Goal: Transaction & Acquisition: Purchase product/service

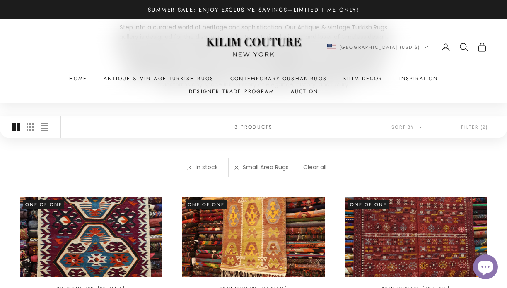
click at [235, 169] on link at bounding box center [236, 168] width 4 height 4
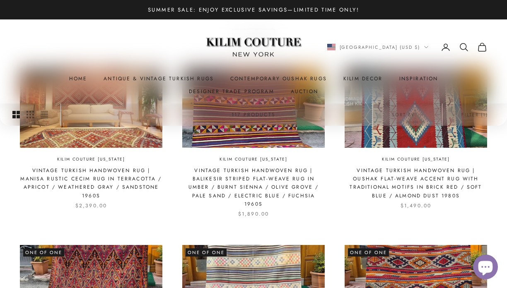
scroll to position [209, 0]
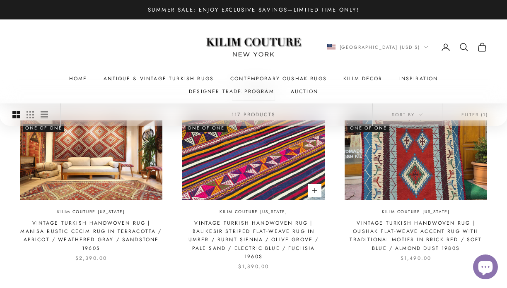
click at [238, 178] on img at bounding box center [253, 161] width 142 height 80
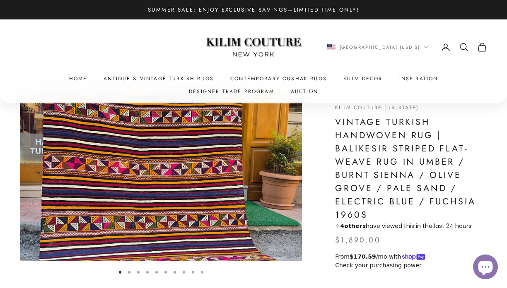
scroll to position [17, 0]
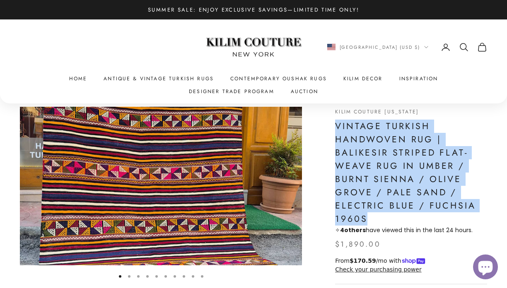
drag, startPoint x: 335, startPoint y: 123, endPoint x: 381, endPoint y: 219, distance: 106.9
click at [381, 219] on h1 "Vintage Turkish Handwoven Rug | Balikesir Striped Flat-Weave Rug in Umber / Bur…" at bounding box center [411, 173] width 152 height 106
copy h1 "Vintage Turkish Handwoven Rug | Balikesir Striped Flat-Weave Rug in Umber / Bur…"
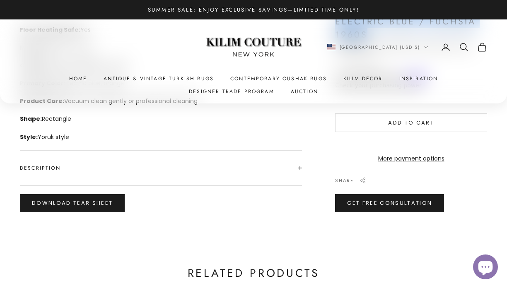
scroll to position [390, 0]
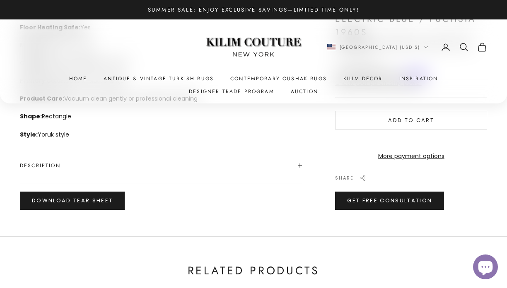
click at [167, 184] on div "Features Age: 1960s Condition: Excellent Dimensions: 5' 1" W x 7' 8" L Floor He…" at bounding box center [161, 73] width 282 height 273
click at [166, 171] on span "Description" at bounding box center [161, 165] width 282 height 35
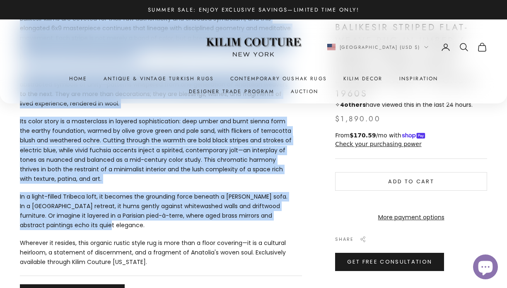
scroll to position [608, 0]
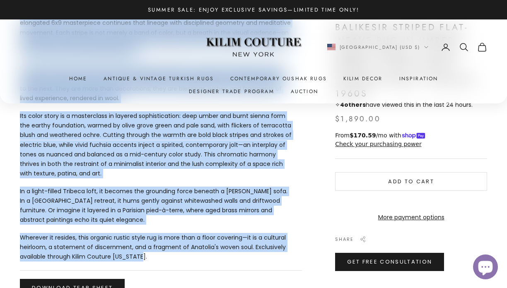
drag, startPoint x: 19, startPoint y: 162, endPoint x: 190, endPoint y: 259, distance: 196.9
copy details "Description Turn your home into a canvas of Anatolian poetry with this evocativ…"
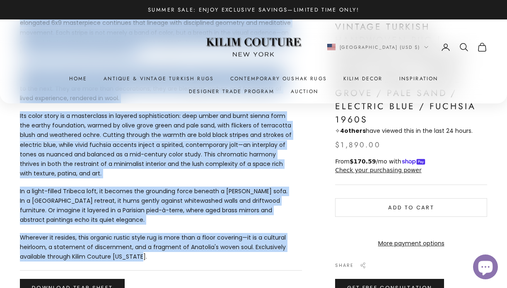
scroll to position [240, 0]
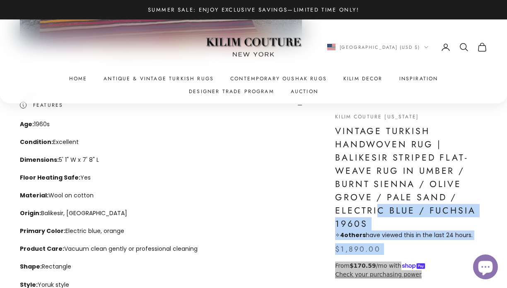
drag, startPoint x: 333, startPoint y: 126, endPoint x: 374, endPoint y: 205, distance: 89.1
click at [374, 205] on div "Zoom picture Go to item 1 Go to item 2 Go to item 3 Go to item 4 Go to item 5 G…" at bounding box center [253, 273] width 467 height 781
click at [374, 205] on h1 "Vintage Turkish Handwoven Rug | Balikesir Striped Flat-Weave Rug in Umber / Bur…" at bounding box center [411, 178] width 152 height 106
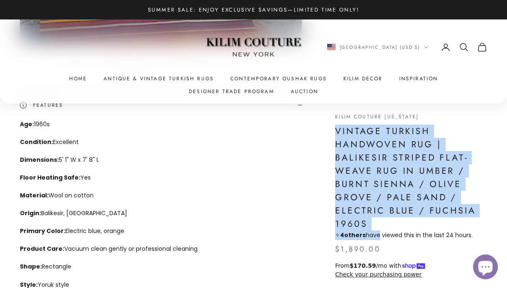
drag, startPoint x: 335, startPoint y: 133, endPoint x: 378, endPoint y: 232, distance: 108.5
click at [379, 232] on div "Vintage Turkish Handwoven Rug | Balikesir Striped Flat-Weave Rug in Umber / Bur…" at bounding box center [411, 183] width 152 height 116
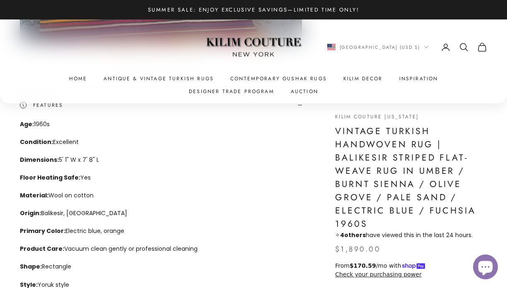
drag, startPoint x: 323, startPoint y: 145, endPoint x: 326, endPoint y: 132, distance: 13.2
click at [323, 145] on div "Zoom picture Go to item 1 Go to item 2 Go to item 3 Go to item 4 Go to item 5 G…" at bounding box center [253, 273] width 467 height 781
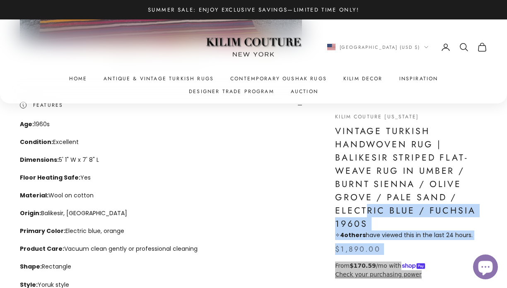
drag, startPoint x: 335, startPoint y: 126, endPoint x: 366, endPoint y: 210, distance: 88.8
click at [366, 210] on div "Zoom picture Go to item 1 Go to item 2 Go to item 3 Go to item 4 Go to item 5 G…" at bounding box center [253, 273] width 467 height 781
click at [366, 210] on h1 "Vintage Turkish Handwoven Rug | Balikesir Striped Flat-Weave Rug in Umber / Bur…" at bounding box center [411, 178] width 152 height 106
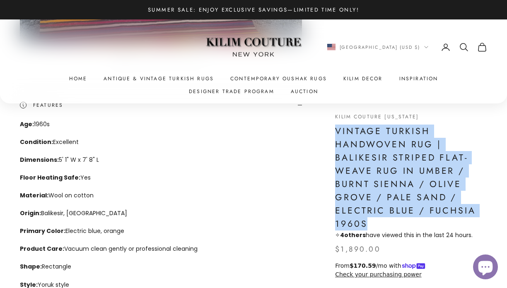
drag, startPoint x: 335, startPoint y: 129, endPoint x: 377, endPoint y: 222, distance: 102.7
click at [377, 222] on h1 "Vintage Turkish Handwoven Rug | Balikesir Striped Flat-Weave Rug in Umber / Bur…" at bounding box center [411, 178] width 152 height 106
copy h1 "Vintage Turkish Handwoven Rug | Balikesir Striped Flat-Weave Rug in Umber / Bur…"
